Goal: Check status: Check status

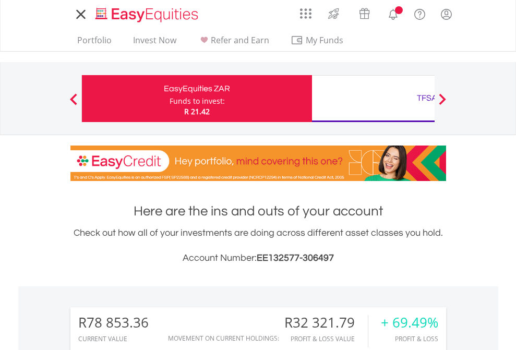
scroll to position [100, 164]
click at [169, 99] on div "Funds to invest:" at bounding box center [196, 101] width 55 height 10
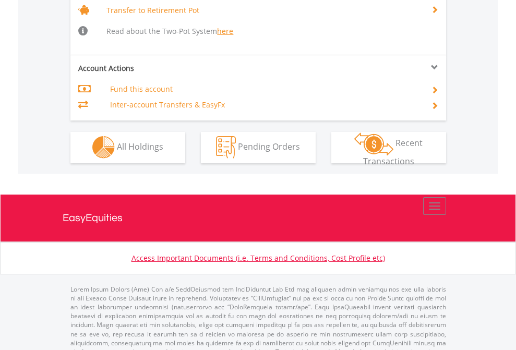
scroll to position [1036, 0]
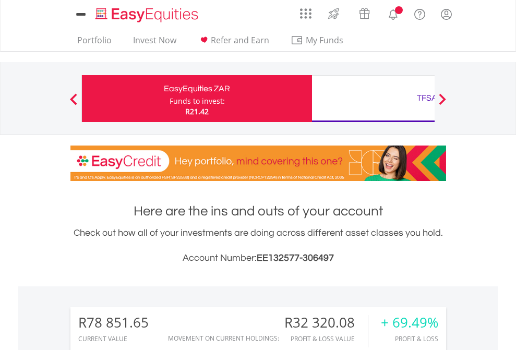
scroll to position [100, 164]
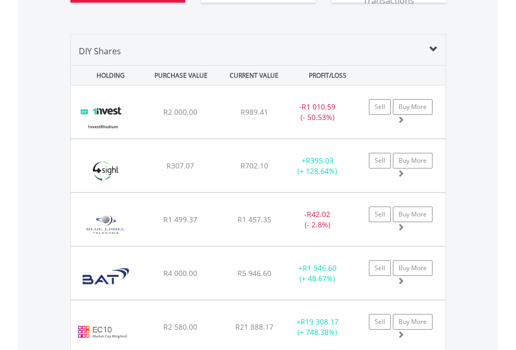
scroll to position [1243, 0]
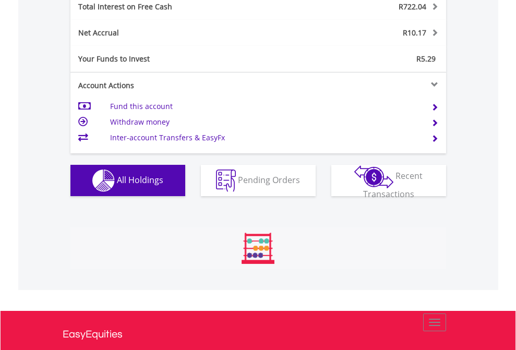
scroll to position [100, 164]
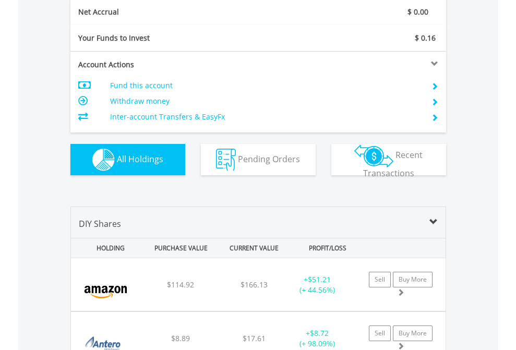
scroll to position [1181, 0]
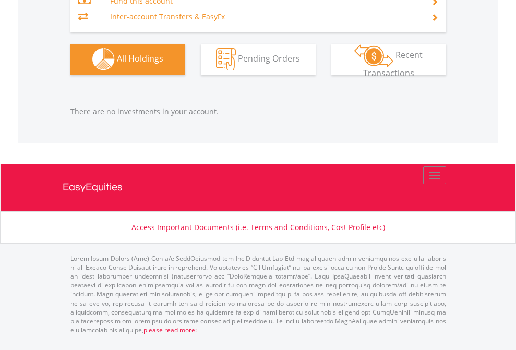
scroll to position [100, 164]
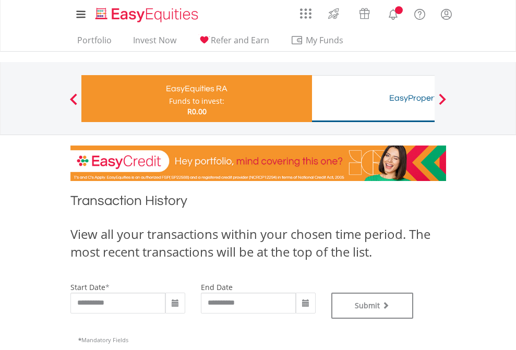
type input "**********"
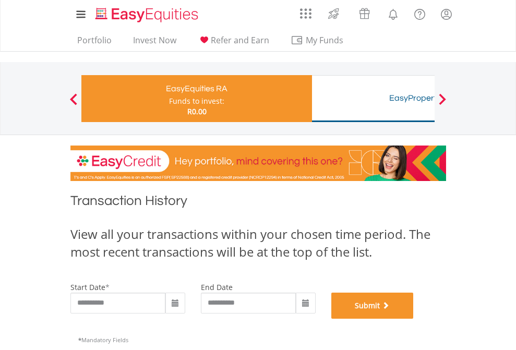
click at [414, 319] on button "Submit" at bounding box center [372, 306] width 82 height 26
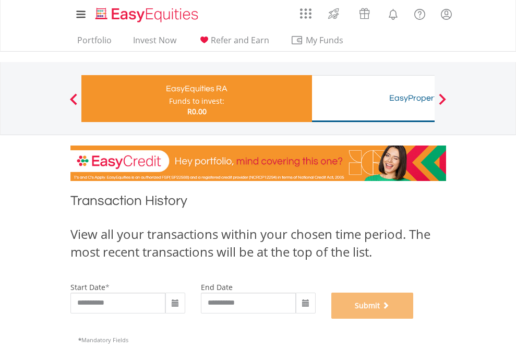
scroll to position [423, 0]
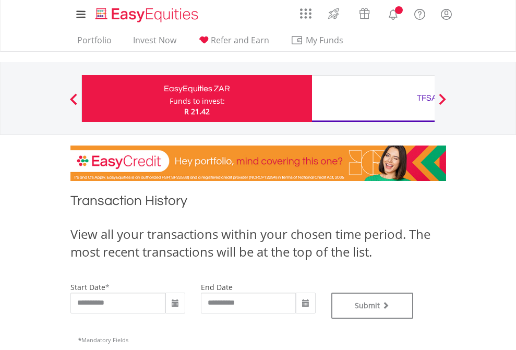
click at [373, 99] on div "TFSA" at bounding box center [426, 98] width 217 height 15
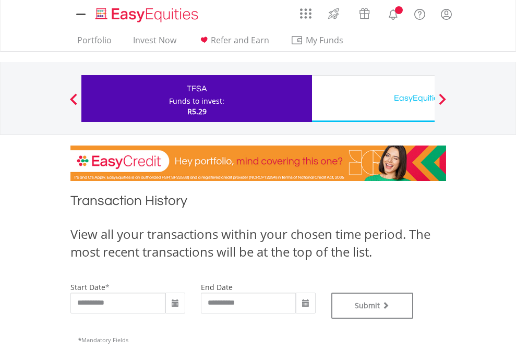
type input "**********"
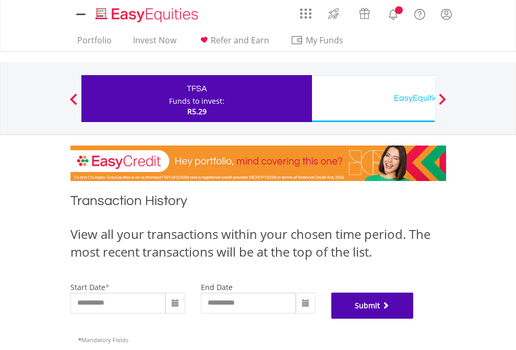
click at [414, 319] on button "Submit" at bounding box center [372, 306] width 82 height 26
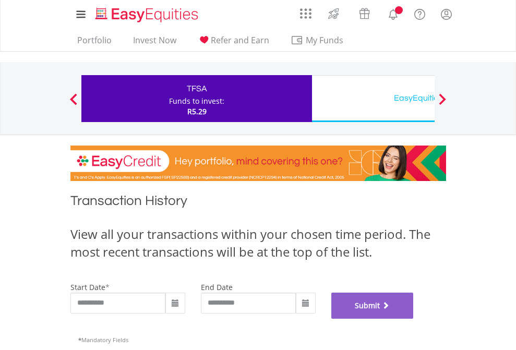
scroll to position [423, 0]
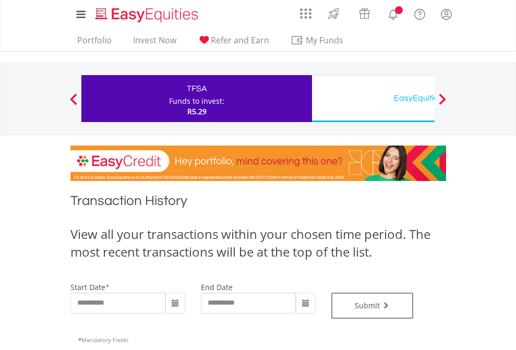
click at [373, 99] on div "EasyEquities USD" at bounding box center [426, 98] width 217 height 15
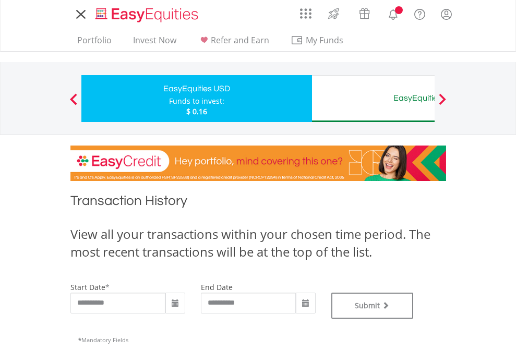
type input "**********"
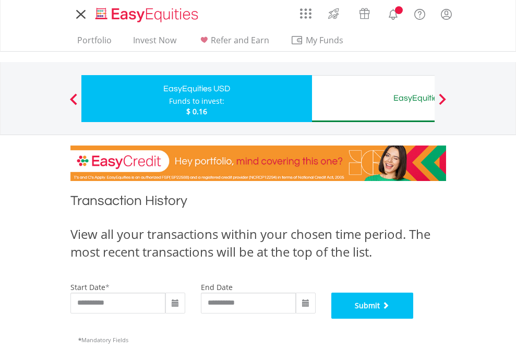
click at [414, 319] on button "Submit" at bounding box center [372, 306] width 82 height 26
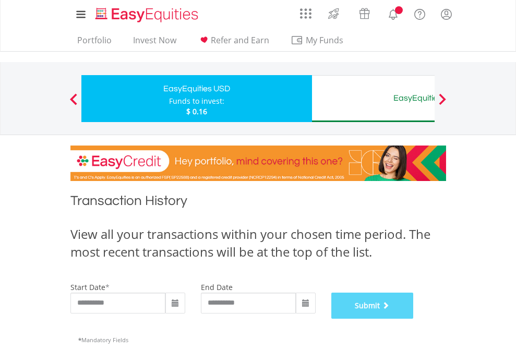
scroll to position [423, 0]
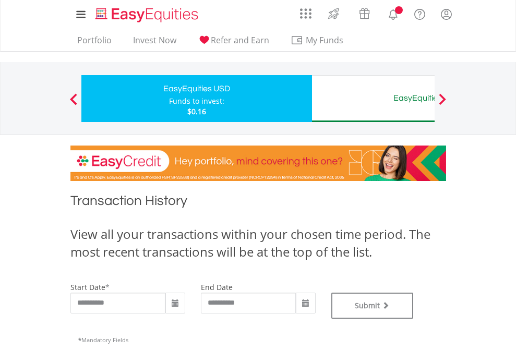
click at [373, 99] on div "EasyEquities AUD" at bounding box center [426, 98] width 217 height 15
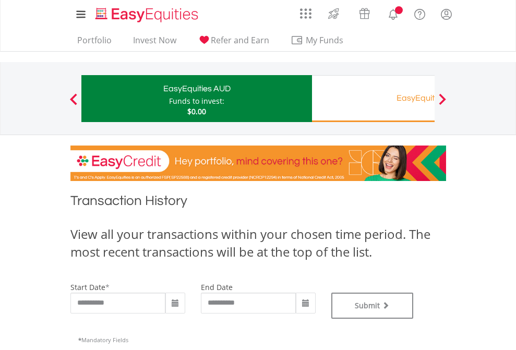
type input "**********"
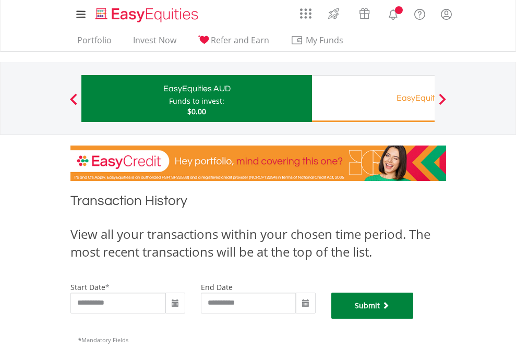
click at [414, 319] on button "Submit" at bounding box center [372, 306] width 82 height 26
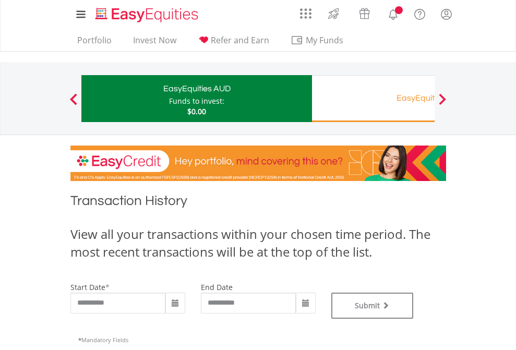
click at [373, 99] on div "EasyEquities RA" at bounding box center [426, 98] width 217 height 15
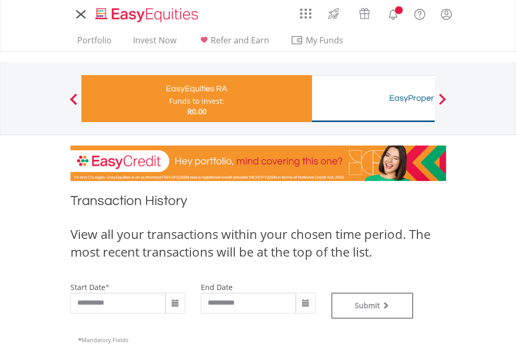
type input "**********"
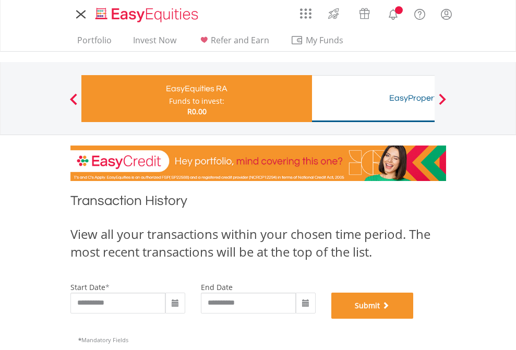
click at [414, 319] on button "Submit" at bounding box center [372, 306] width 82 height 26
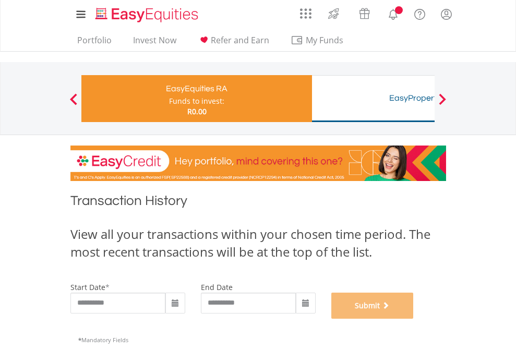
scroll to position [423, 0]
